Goal: Task Accomplishment & Management: Complete application form

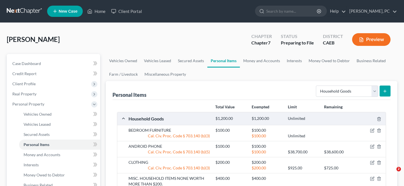
select select "household_goods"
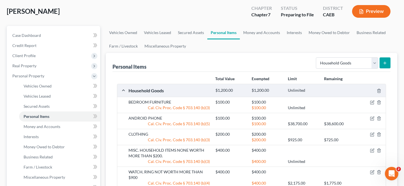
scroll to position [28, 0]
click at [185, 32] on link "Secured Assets" at bounding box center [191, 32] width 33 height 13
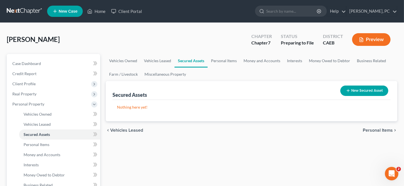
click at [368, 90] on button "New Secured Asset" at bounding box center [365, 90] width 48 height 10
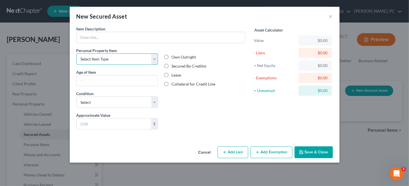
click at [153, 58] on select "Select Item Type Clothing Collectibles Of Value Electronics Firearms Household …" at bounding box center [117, 58] width 82 height 11
select select "other"
click at [76, 53] on select "Select Item Type Clothing Collectibles Of Value Electronics Firearms Household …" at bounding box center [117, 58] width 82 height 11
click at [101, 38] on input "text" at bounding box center [161, 37] width 168 height 11
click at [119, 38] on input "text" at bounding box center [161, 37] width 168 height 11
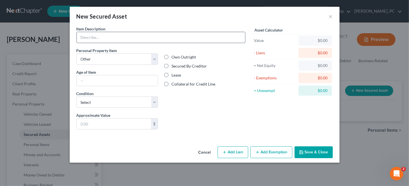
paste input "Sunova Solar System"
type input "Sunova Solar System"
click at [171, 74] on label "Lease" at bounding box center [176, 75] width 10 height 6
click at [174, 74] on input "Lease" at bounding box center [176, 74] width 4 height 4
radio input "true"
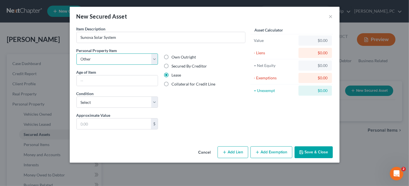
click at [154, 58] on select "Select Item Type Clothing Collectibles Of Value Electronics Firearms Household …" at bounding box center [117, 58] width 82 height 11
click at [242, 111] on div "Own Outright Secured By Creditor Lease Collateral for Credit Line" at bounding box center [204, 79] width 87 height 65
click at [129, 78] on input "text" at bounding box center [117, 80] width 81 height 11
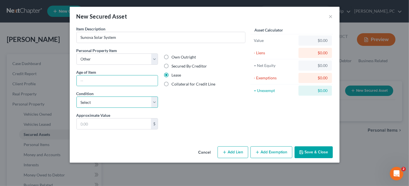
click at [154, 103] on select "Select Excellent Very Good Good Fair Poor" at bounding box center [117, 101] width 82 height 11
select select "1"
click at [76, 96] on select "Select Excellent Very Good Good Fair Poor" at bounding box center [117, 101] width 82 height 11
click at [127, 122] on input "text" at bounding box center [114, 123] width 74 height 11
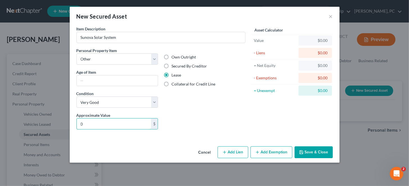
type input "0"
click at [217, 119] on div "Liens Select" at bounding box center [204, 120] width 87 height 17
click at [311, 152] on button "Save & Close" at bounding box center [313, 152] width 38 height 12
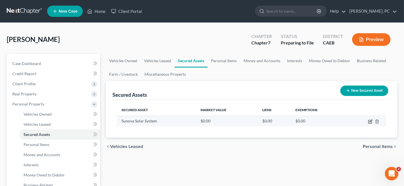
click at [372, 120] on icon "button" at bounding box center [370, 121] width 4 height 4
select select "other"
select select "1"
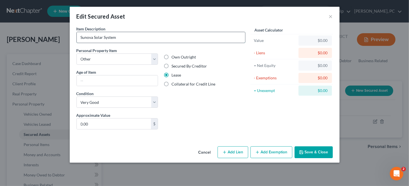
click at [129, 36] on input "Sunova Solar System" at bounding box center [161, 37] width 168 height 11
click at [168, 39] on input "Sunova Solar System - located at prior residence" at bounding box center [161, 37] width 168 height 11
paste input "[STREET_ADDRESS]"
type input "Sunova Solar System - located at prior residence [STREET_ADDRESS]"
click at [318, 151] on button "Save & Close" at bounding box center [313, 152] width 38 height 12
